Goal: Go to known website: Access a specific website the user already knows

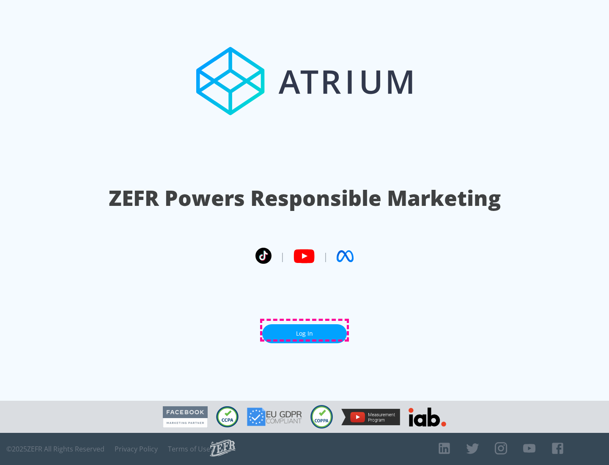
click at [304, 330] on link "Log In" at bounding box center [304, 333] width 85 height 19
